Goal: Task Accomplishment & Management: Complete application form

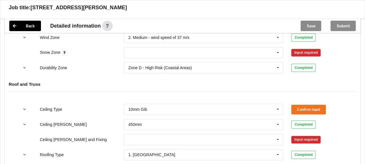
scroll to position [262, 0]
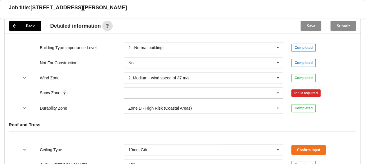
click at [276, 92] on icon at bounding box center [278, 93] width 9 height 11
click at [146, 101] on div "N0" at bounding box center [203, 103] width 159 height 11
click at [307, 92] on button "Confirm input" at bounding box center [309, 93] width 35 height 10
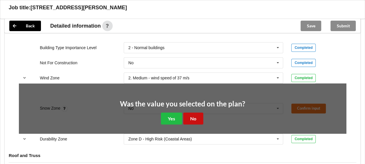
click at [192, 117] on button "No" at bounding box center [193, 118] width 20 height 12
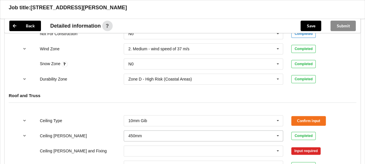
scroll to position [349, 0]
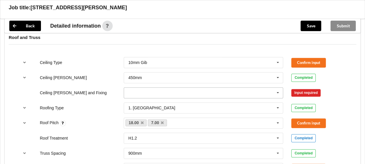
click at [212, 94] on input "text" at bounding box center [203, 92] width 159 height 10
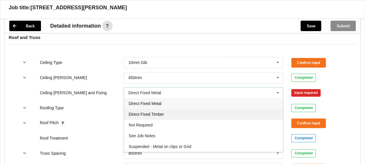
click at [164, 113] on div "Direct Fixed Timber" at bounding box center [203, 114] width 159 height 11
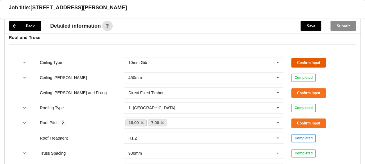
click at [303, 59] on button "Confirm input" at bounding box center [309, 63] width 35 height 10
click at [237, 92] on input "text" at bounding box center [203, 92] width 159 height 10
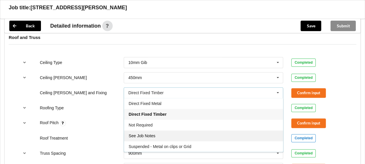
click at [153, 133] on span "See Job Notes" at bounding box center [142, 135] width 27 height 5
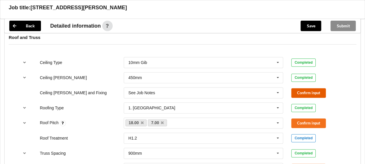
click at [305, 92] on button "Confirm input" at bounding box center [309, 93] width 35 height 10
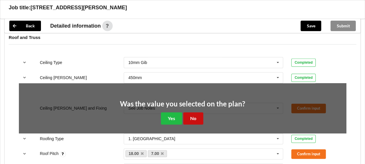
click at [194, 119] on button "No" at bounding box center [193, 118] width 20 height 12
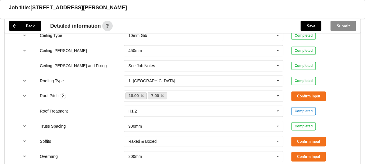
scroll to position [436, 0]
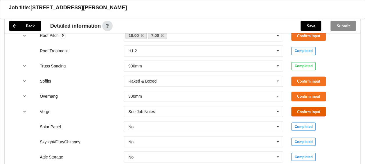
click at [311, 111] on button "Confirm input" at bounding box center [309, 112] width 35 height 10
click at [280, 96] on icon at bounding box center [278, 96] width 9 height 11
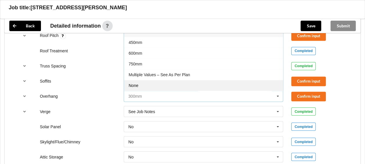
scroll to position [9, 0]
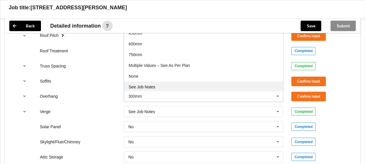
click at [154, 85] on span "See Job Notes" at bounding box center [142, 87] width 27 height 5
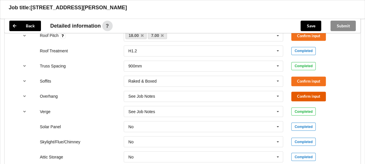
click at [303, 97] on button "Confirm input" at bounding box center [309, 97] width 35 height 10
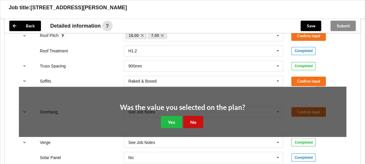
click at [195, 117] on button "No" at bounding box center [193, 122] width 20 height 12
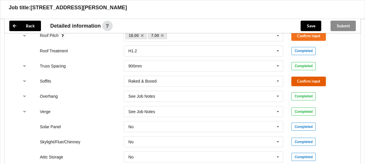
click at [304, 82] on button "Confirm input" at bounding box center [309, 81] width 35 height 10
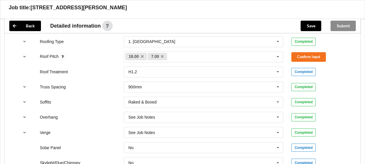
scroll to position [378, 0]
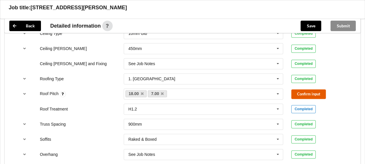
click at [314, 95] on button "Confirm input" at bounding box center [309, 94] width 35 height 10
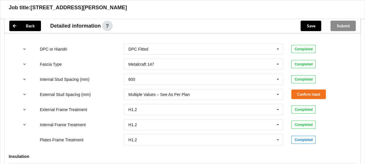
scroll to position [610, 0]
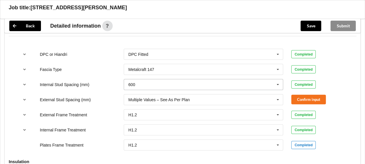
click at [278, 84] on icon at bounding box center [278, 84] width 9 height 11
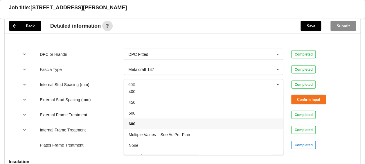
scroll to position [20, 0]
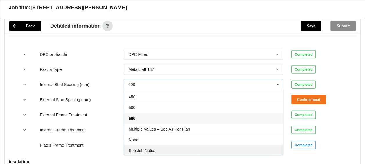
click at [149, 148] on span "See Job Notes" at bounding box center [142, 150] width 27 height 5
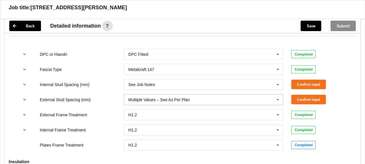
click at [277, 99] on icon at bounding box center [278, 99] width 9 height 11
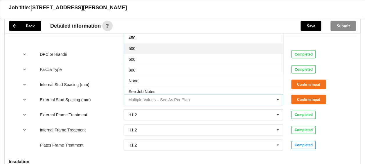
scroll to position [31, 0]
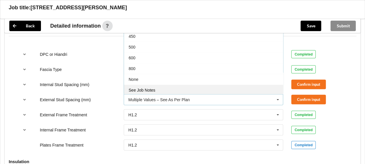
click at [165, 86] on div "See Job Notes" at bounding box center [203, 90] width 159 height 11
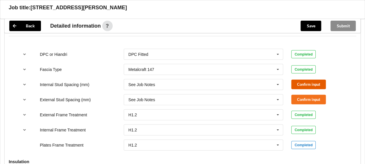
click at [299, 80] on button "Confirm input" at bounding box center [309, 85] width 35 height 10
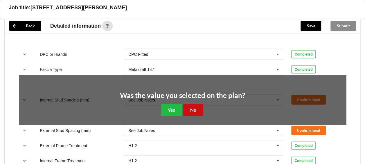
click at [195, 109] on button "No" at bounding box center [193, 110] width 20 height 12
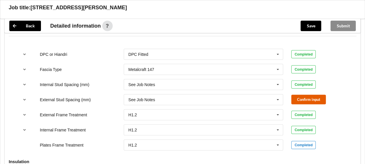
click at [303, 98] on button "Confirm input" at bounding box center [309, 100] width 35 height 10
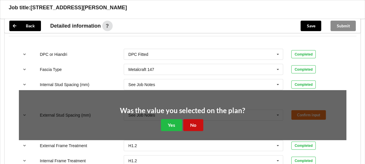
click at [198, 124] on button "No" at bounding box center [193, 125] width 20 height 12
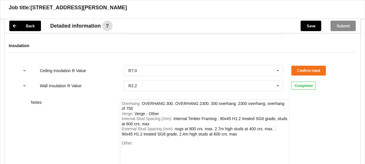
scroll to position [727, 0]
click at [139, 145] on div "Other:" at bounding box center [205, 160] width 167 height 41
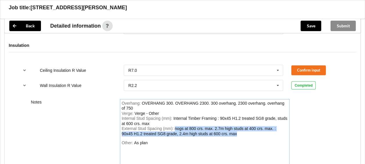
drag, startPoint x: 227, startPoint y: 130, endPoint x: 121, endPoint y: 126, distance: 106.2
click at [121, 126] on div "Overhang : OVERHANG 300. OVERHANG 2300. 300 overhang. 2300 overhang. overhang o…" at bounding box center [205, 141] width 170 height 84
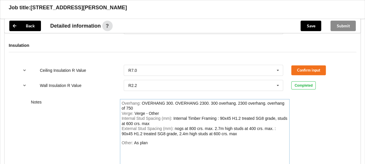
click at [235, 137] on div "Overhang : OVERHANG 300. OVERHANG 2300. 300 overhang. 2300 overhang. overhang o…" at bounding box center [205, 141] width 170 height 84
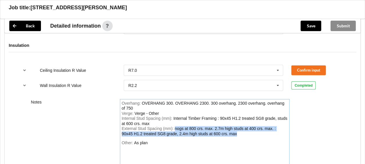
drag, startPoint x: 229, startPoint y: 133, endPoint x: 174, endPoint y: 127, distance: 55.2
click at [174, 127] on div "External Stud Spacing (mm) : nogs at 800 crs. max. 2.7m high studs at 400 crs. …" at bounding box center [205, 131] width 167 height 10
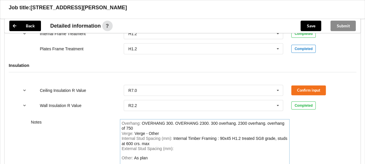
scroll to position [698, 0]
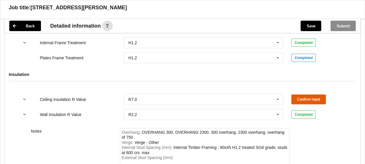
click at [306, 96] on button "Confirm input" at bounding box center [309, 99] width 35 height 10
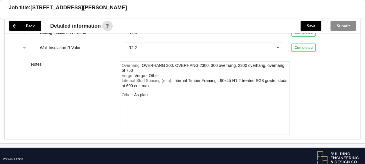
scroll to position [775, 0]
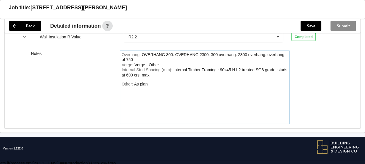
click at [153, 82] on div "Other: As plan" at bounding box center [205, 102] width 167 height 41
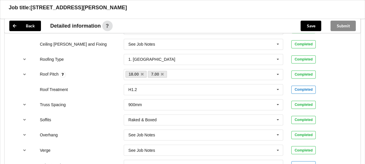
scroll to position [368, 0]
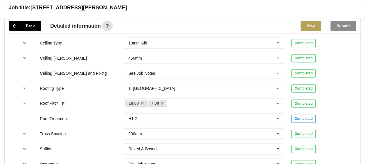
click at [311, 27] on button "Save" at bounding box center [311, 26] width 21 height 10
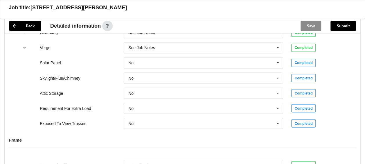
scroll to position [484, 0]
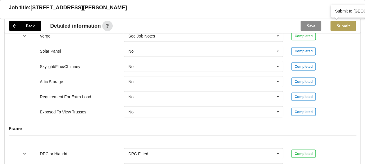
click at [342, 26] on button "Submit" at bounding box center [343, 26] width 25 height 10
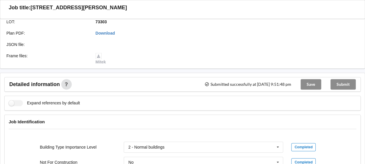
scroll to position [0, 0]
